Goal: Information Seeking & Learning: Compare options

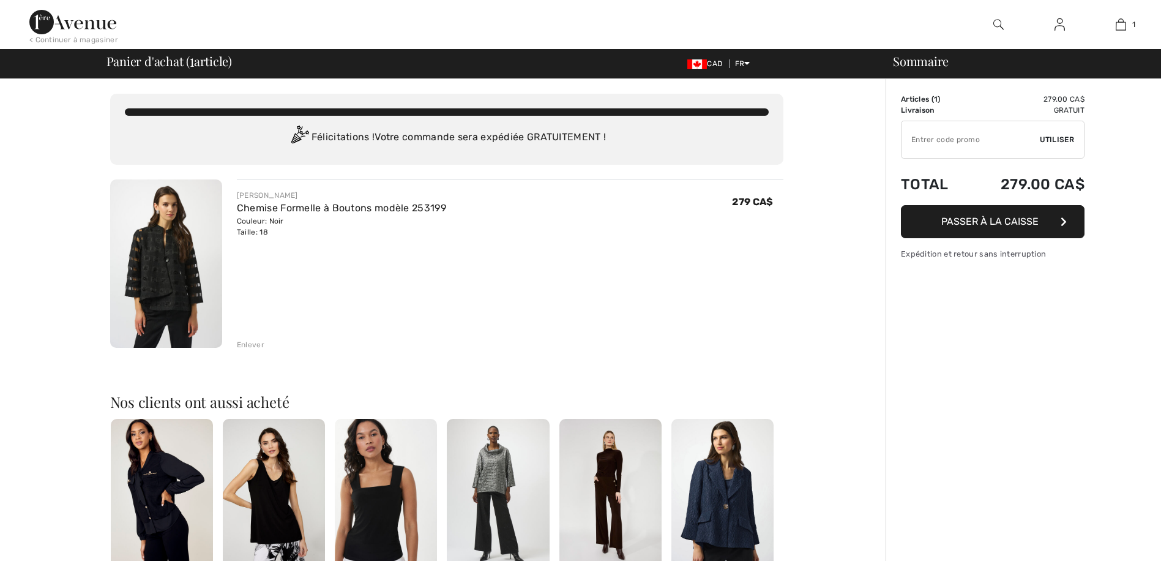
click at [996, 224] on button "Passer à la caisse" at bounding box center [993, 221] width 184 height 33
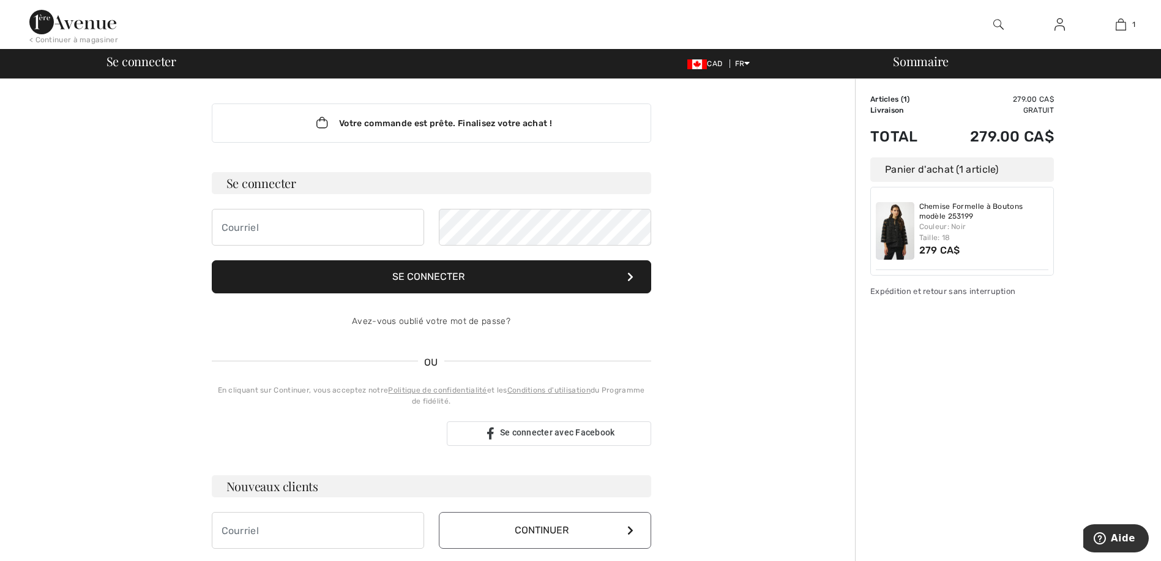
click at [1100, 281] on div "Sommaire Description Articles ( 1 ) 279.00 CA$ Code promo 0.00 CA$ Livraison Gr…" at bounding box center [1008, 440] width 306 height 723
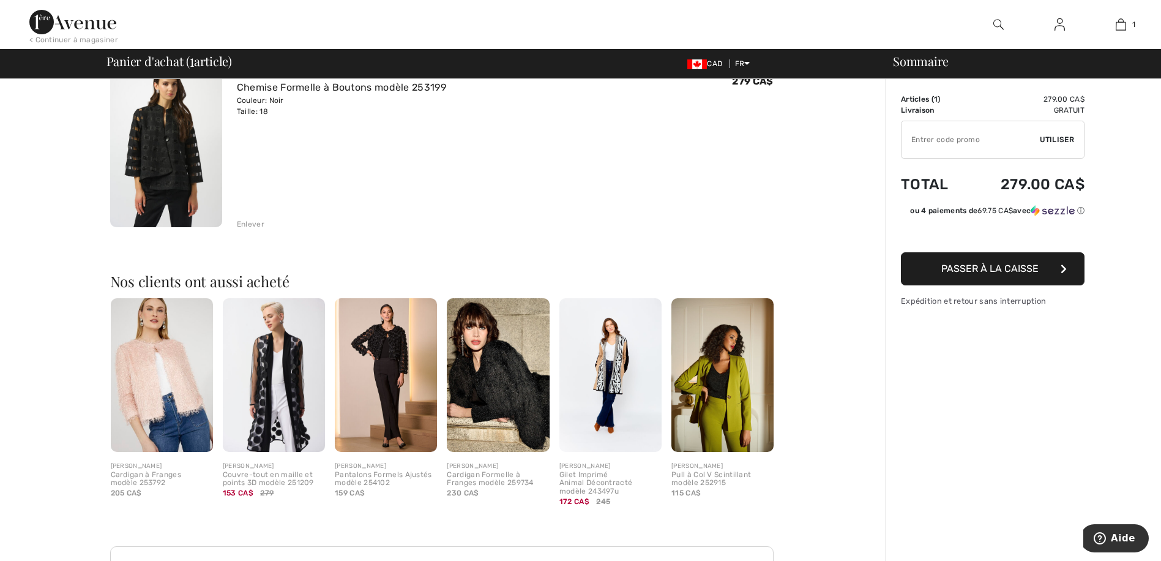
scroll to position [184, 0]
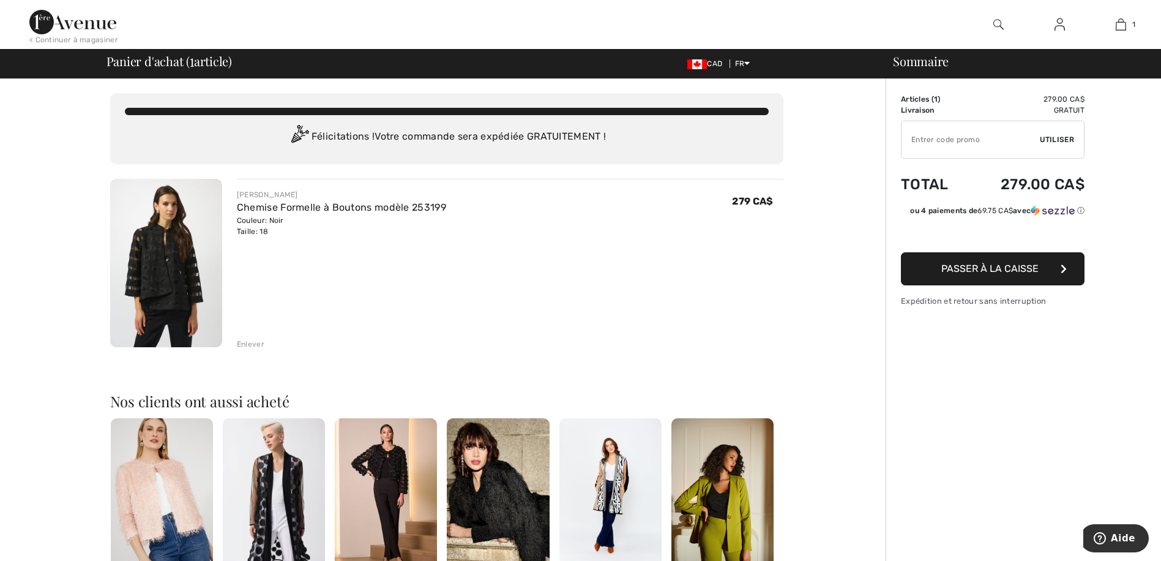
scroll to position [0, 0]
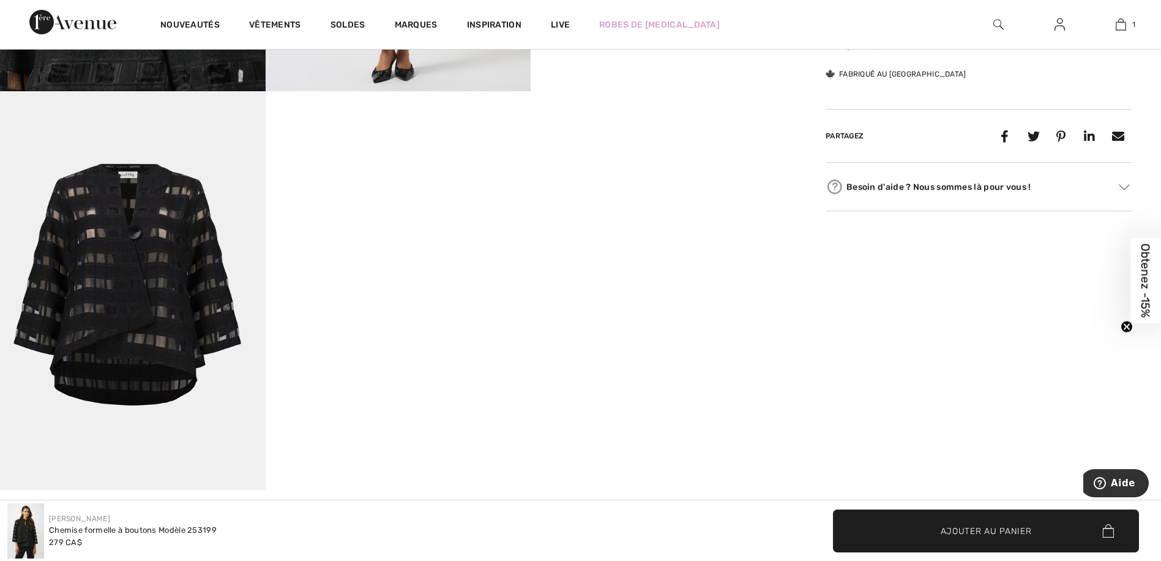
scroll to position [962, 0]
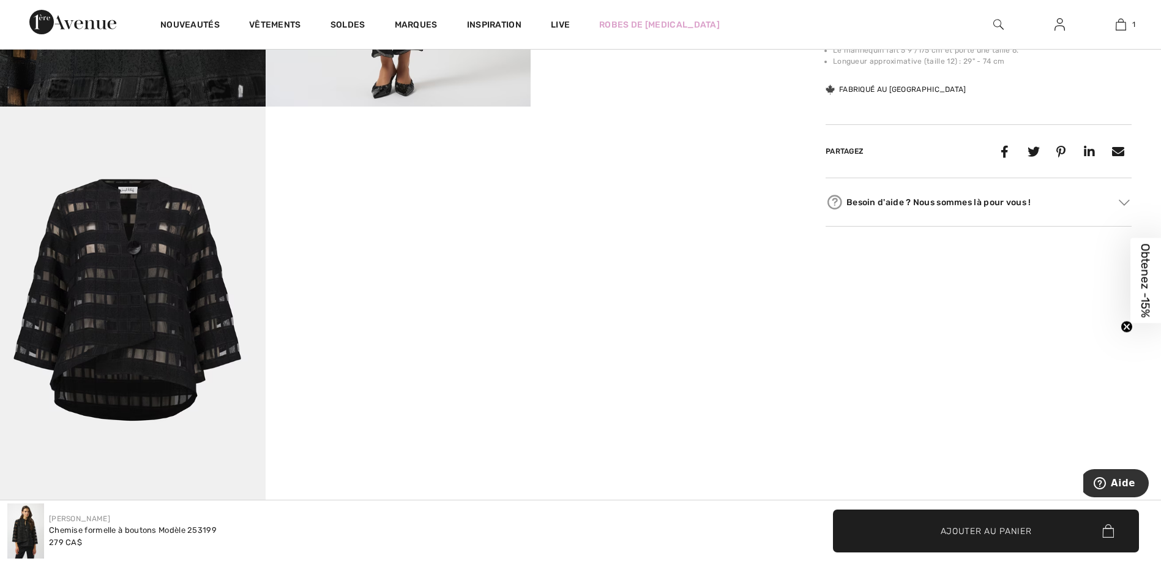
click at [83, 30] on img at bounding box center [72, 22] width 87 height 24
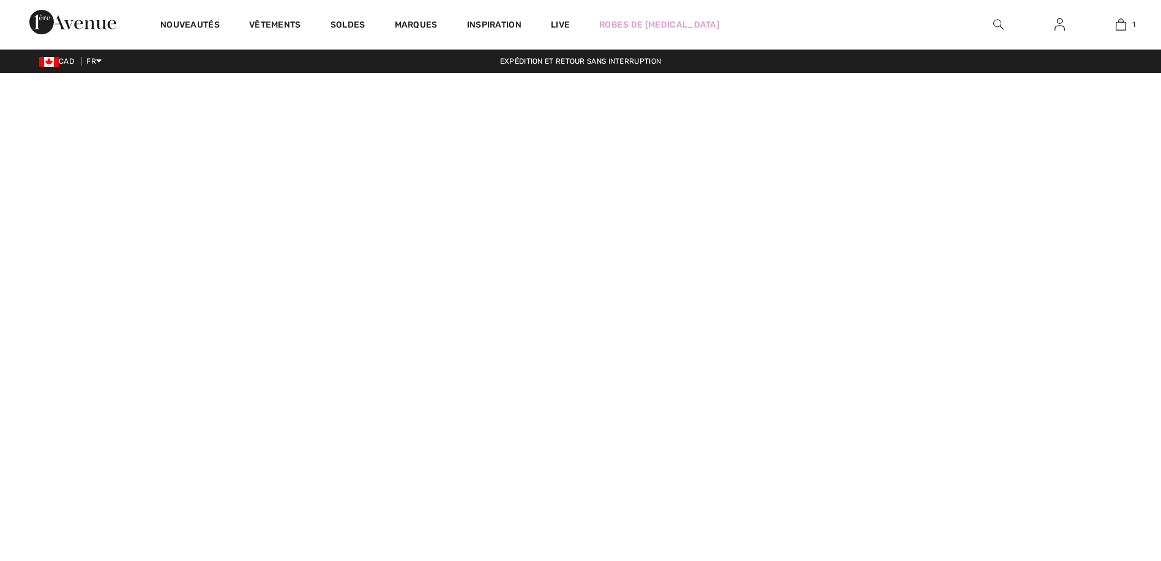
checkbox input "true"
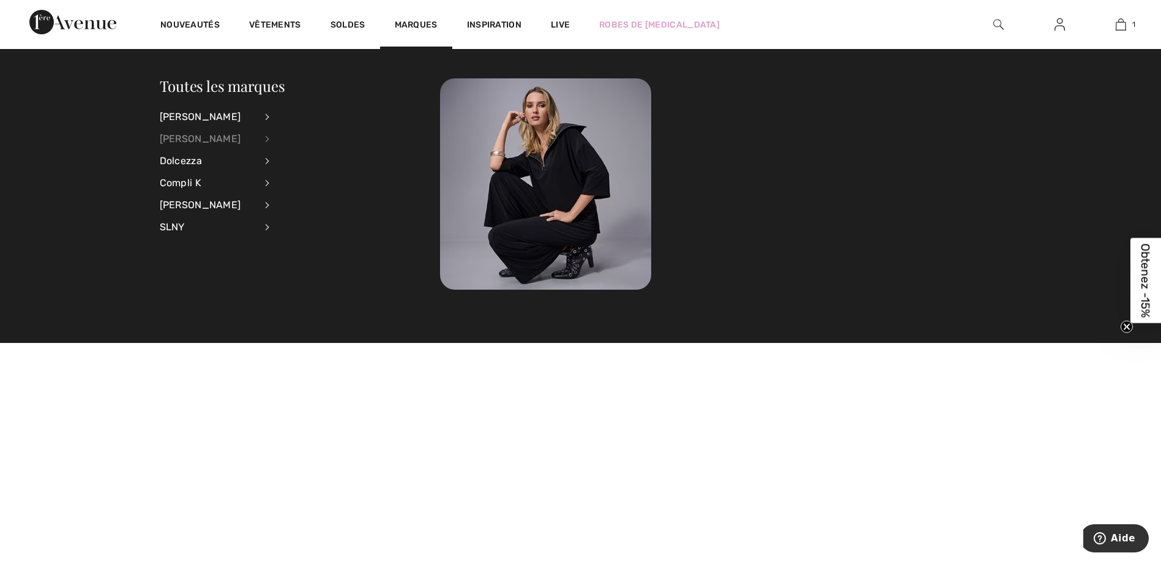
click at [203, 136] on div "[PERSON_NAME]" at bounding box center [208, 139] width 96 height 22
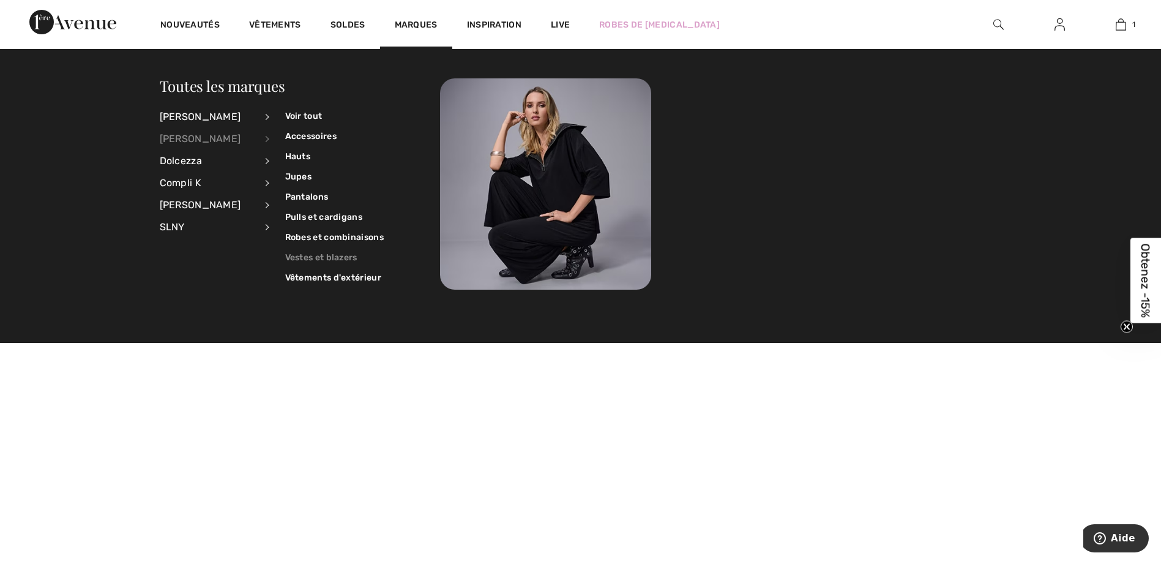
click at [322, 258] on link "Vestes et blazers" at bounding box center [334, 257] width 99 height 20
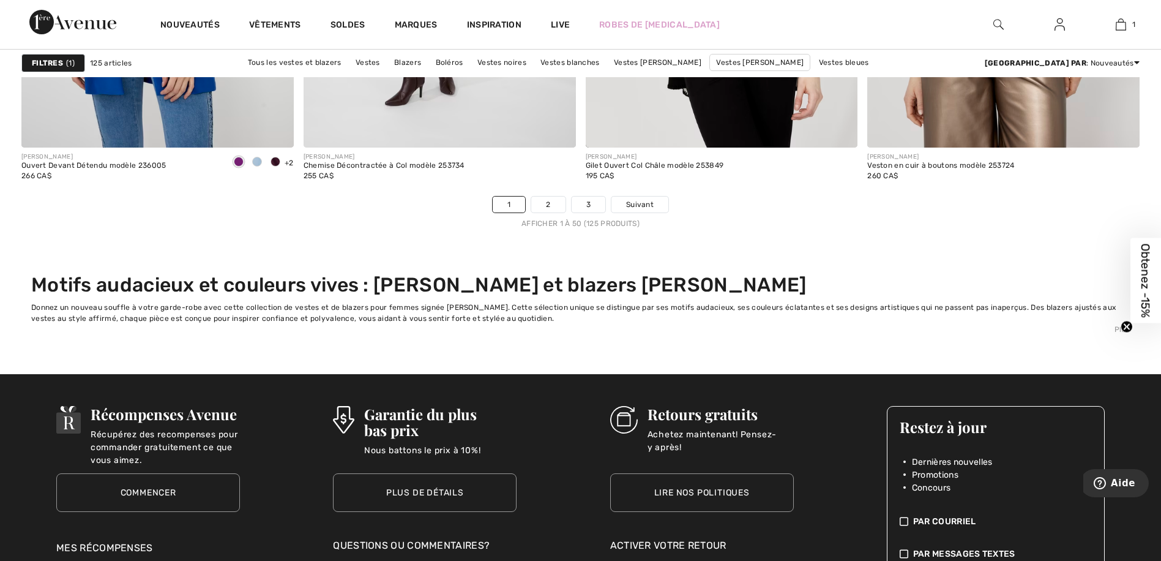
scroll to position [7161, 0]
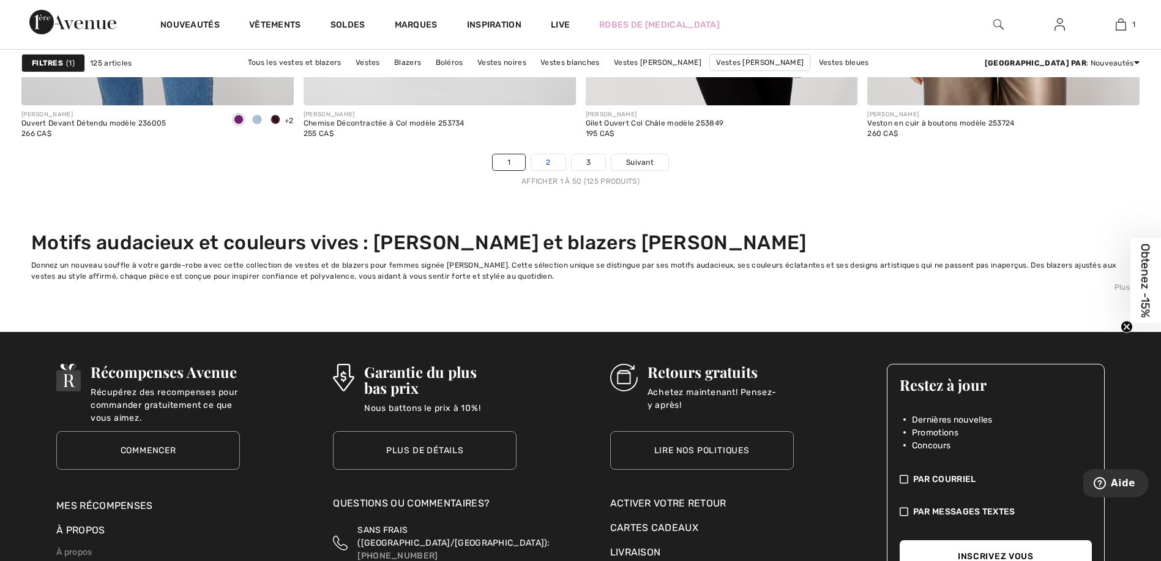
click at [546, 159] on link "2" at bounding box center [548, 162] width 34 height 16
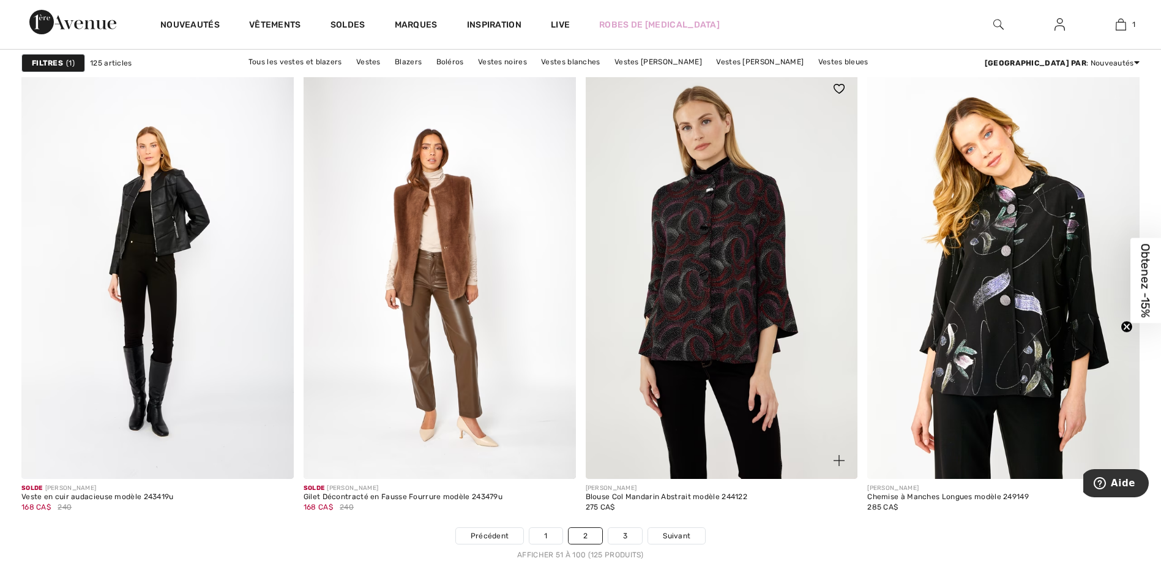
scroll to position [6840, 0]
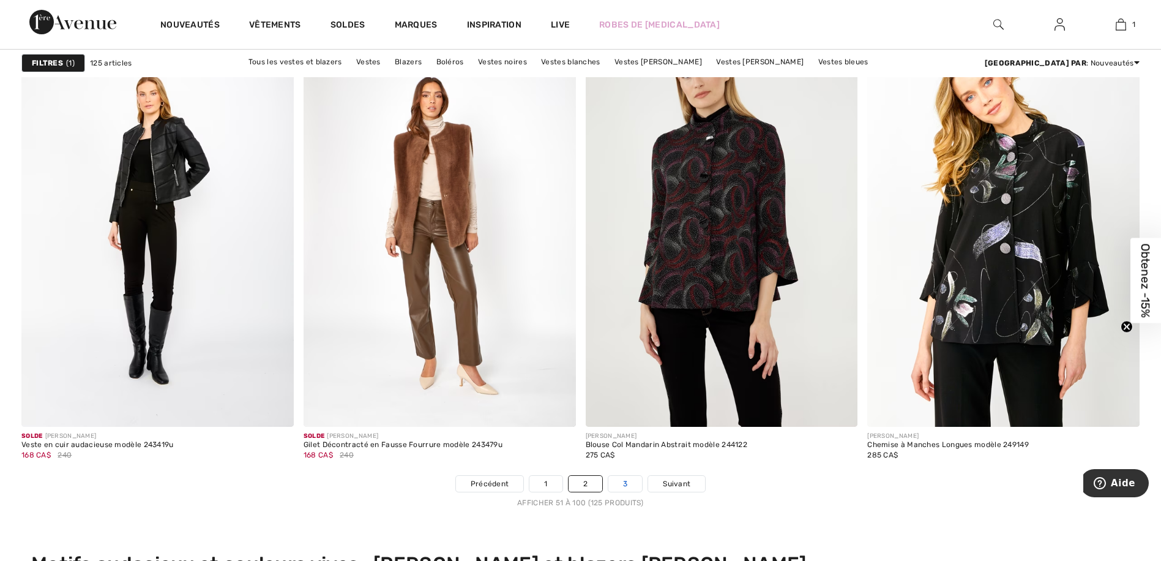
click at [629, 477] on link "3" at bounding box center [625, 484] width 34 height 16
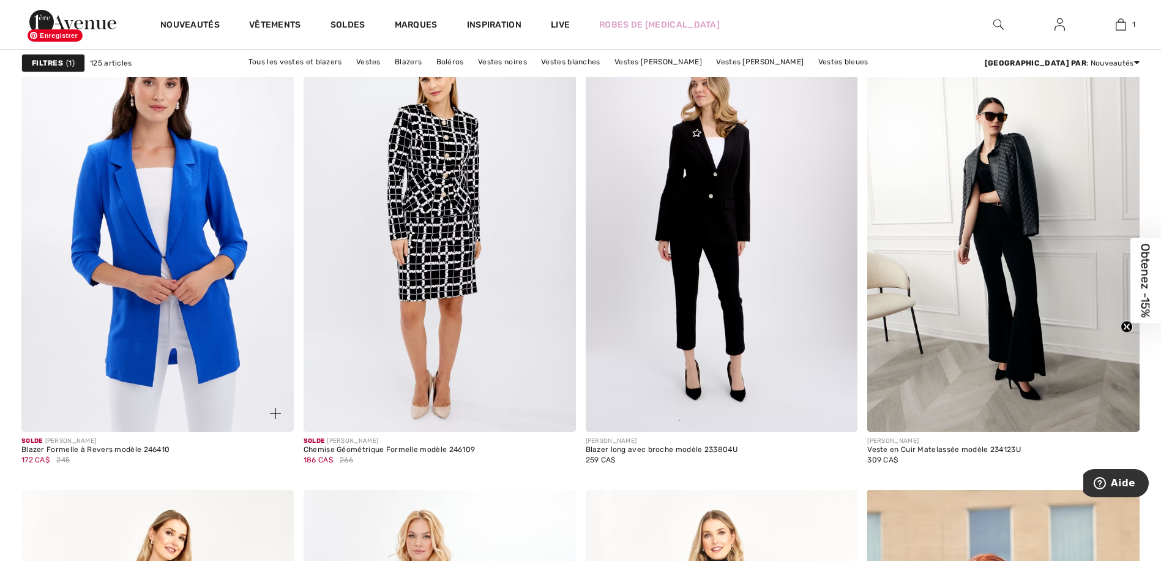
scroll to position [2724, 0]
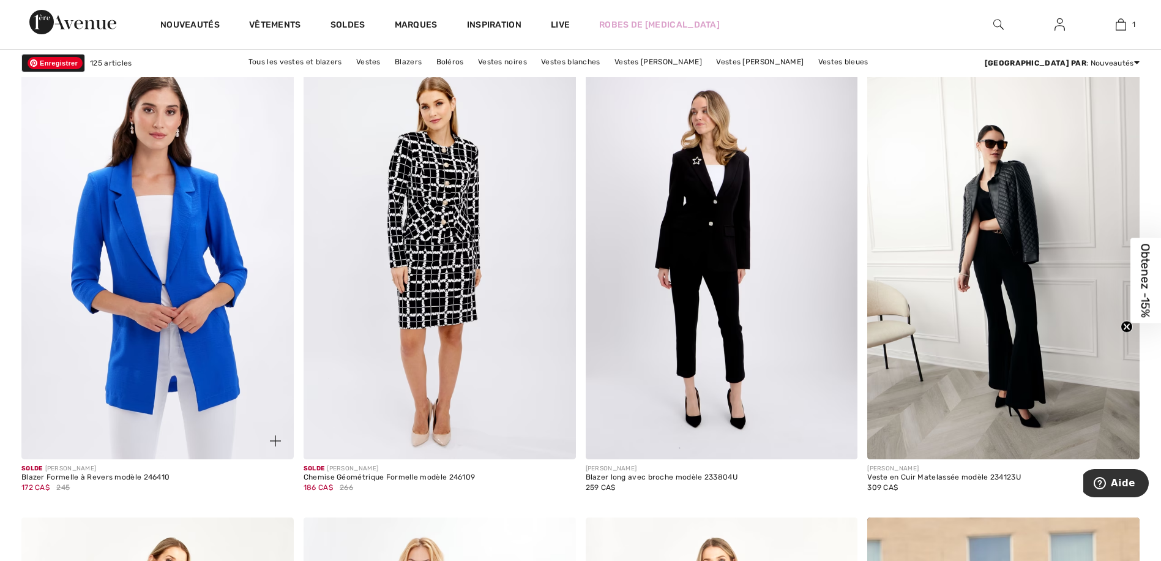
click at [160, 264] on img at bounding box center [157, 255] width 272 height 408
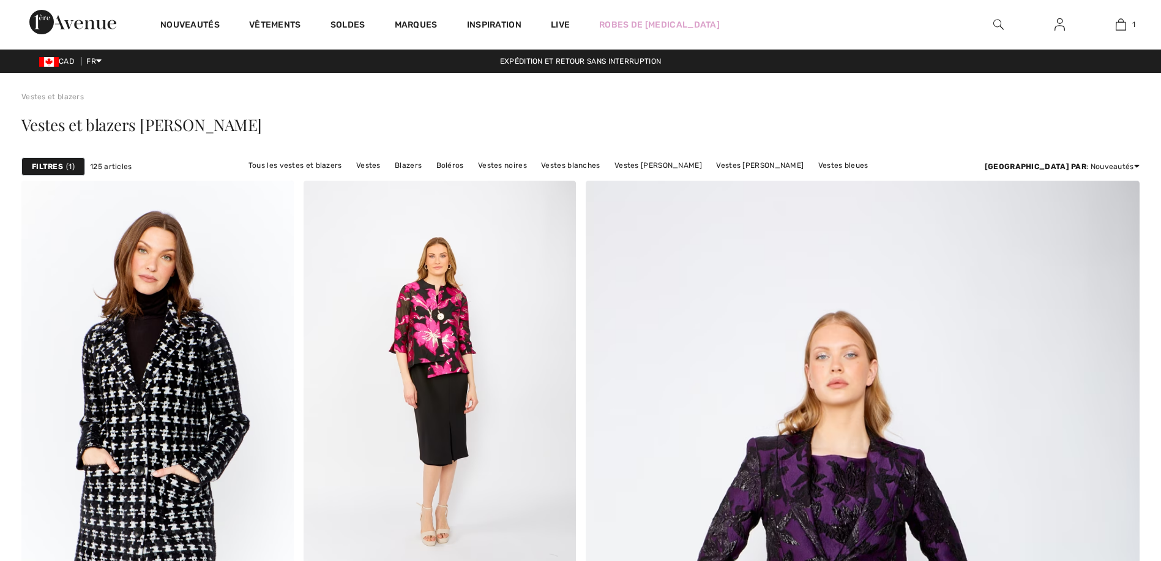
checkbox input "true"
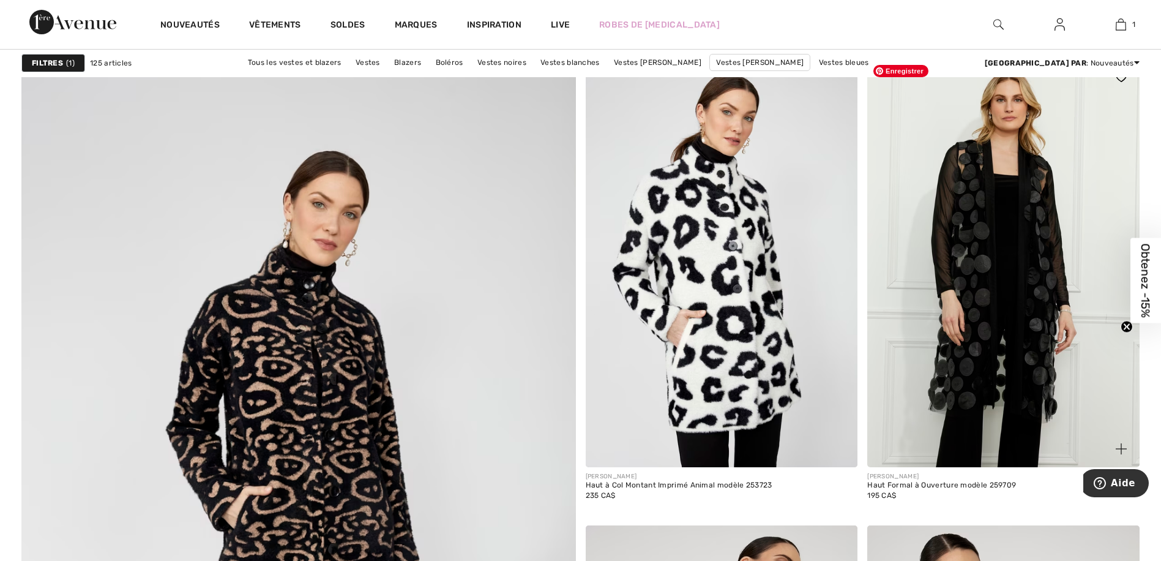
scroll to position [3825, 0]
click at [1037, 230] on img at bounding box center [1003, 262] width 272 height 408
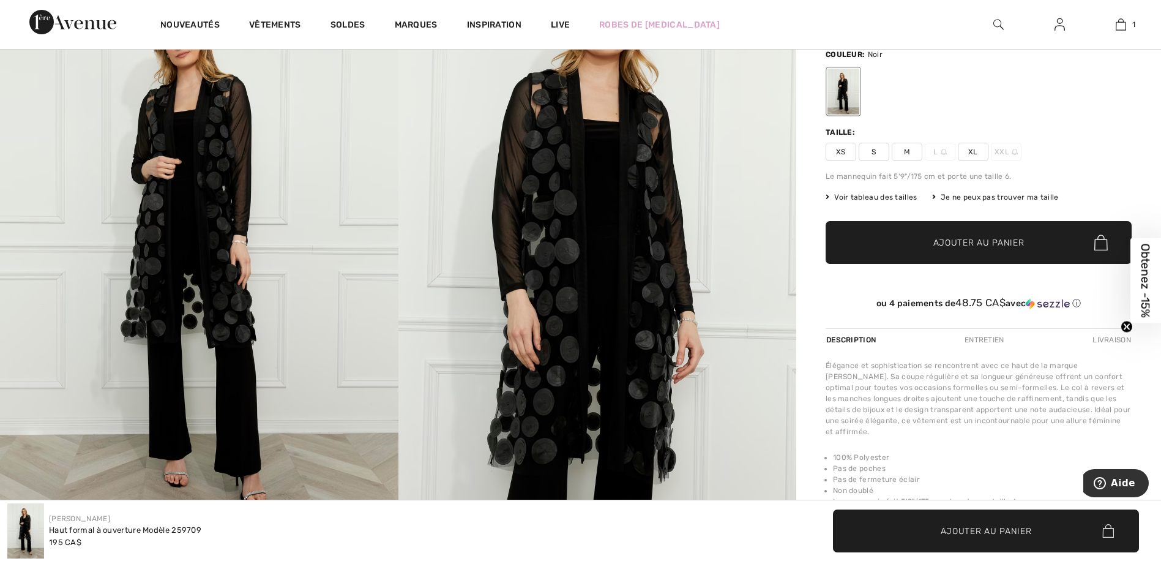
scroll to position [122, 0]
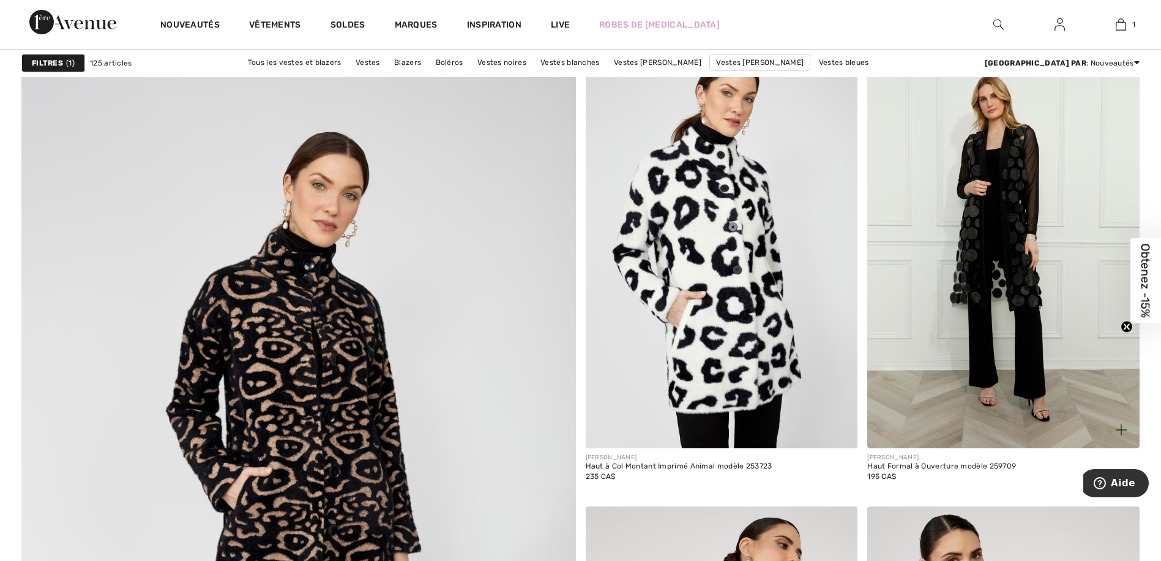
scroll to position [3841, 0]
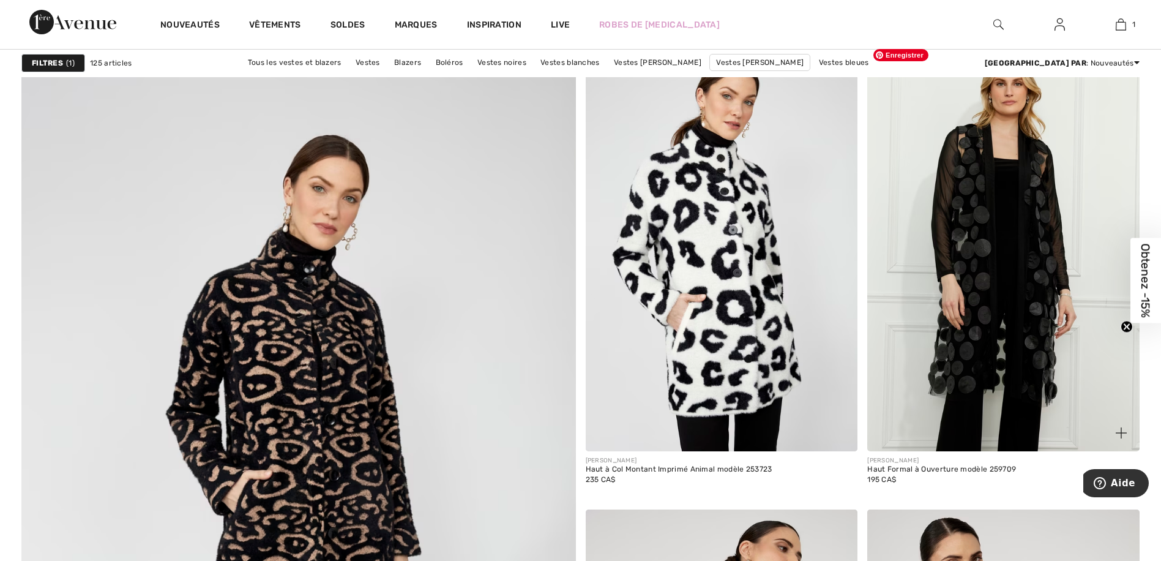
click at [1032, 278] on img at bounding box center [1003, 247] width 272 height 408
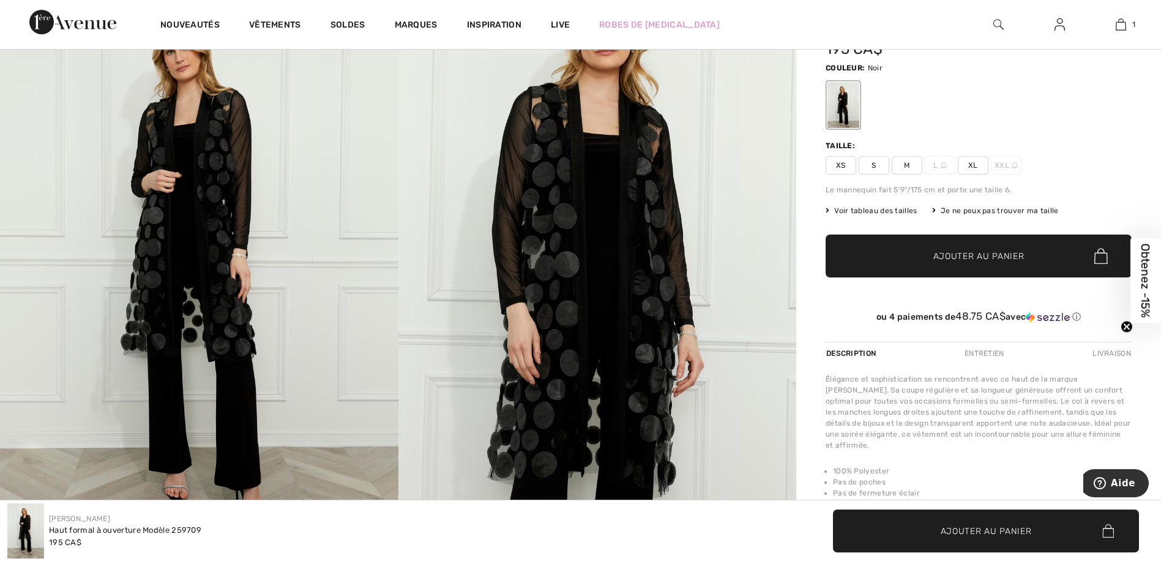
scroll to position [107, 0]
